Goal: Navigation & Orientation: Find specific page/section

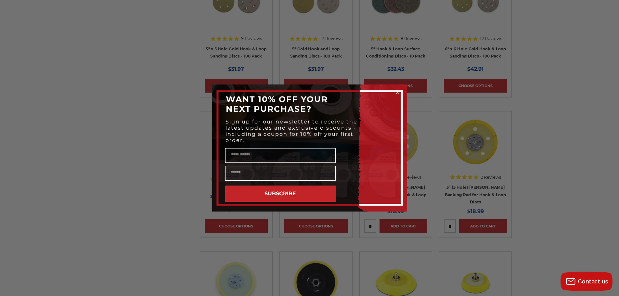
scroll to position [455, 0]
click at [396, 90] on circle "Close dialog" at bounding box center [397, 93] width 6 height 6
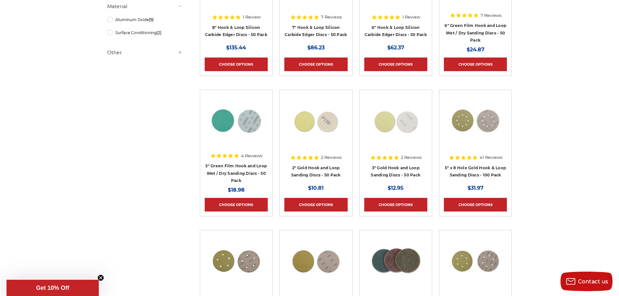
scroll to position [0, 0]
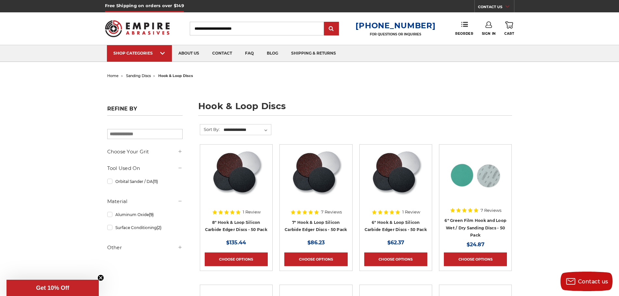
click at [136, 74] on span "sanding discs" at bounding box center [138, 75] width 25 height 5
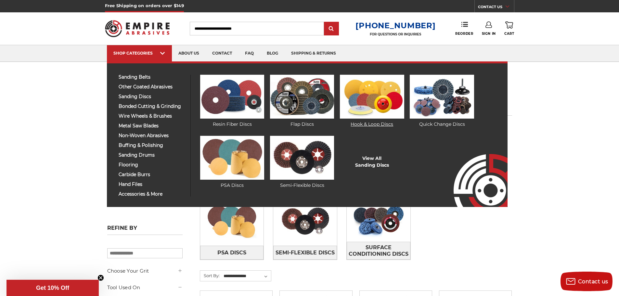
click at [355, 110] on img at bounding box center [372, 97] width 64 height 44
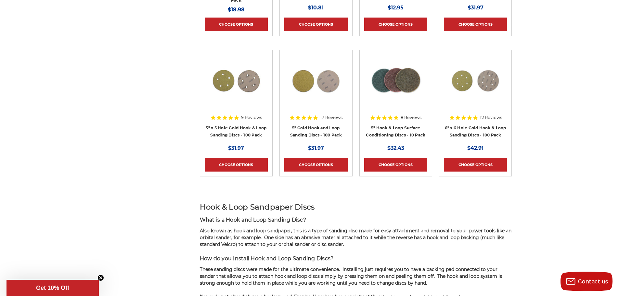
scroll to position [390, 0]
